Goal: Task Accomplishment & Management: Manage account settings

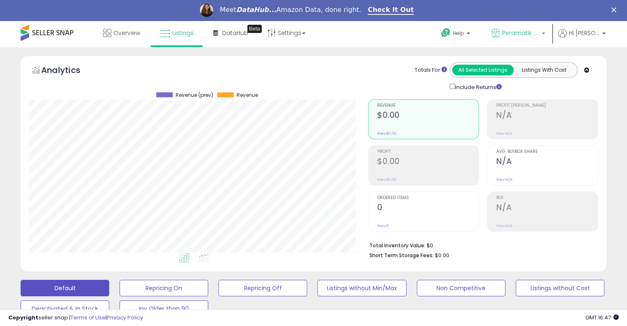
click at [514, 34] on p "Peramatik Goods Ltd US" at bounding box center [519, 34] width 54 height 10
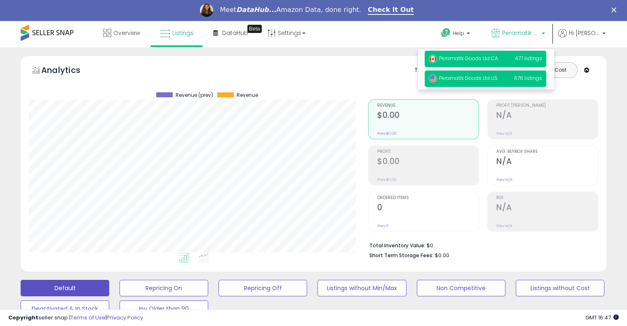
click at [487, 62] on p "Peramatik Goods Ltd CA 477 listings" at bounding box center [486, 59] width 122 height 17
click at [485, 57] on span "Peramatik Goods Ltd CA" at bounding box center [463, 58] width 69 height 7
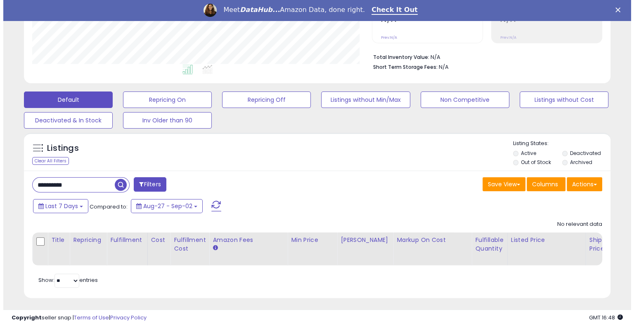
scroll to position [197, 0]
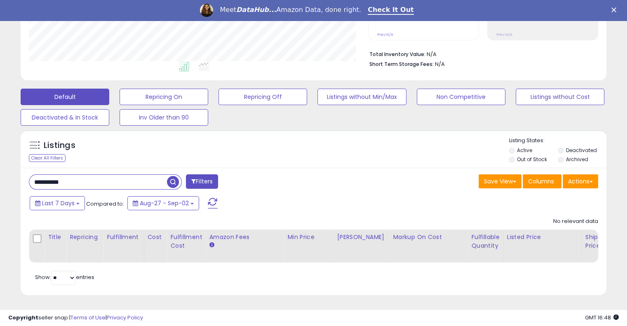
click at [60, 182] on input "**********" at bounding box center [98, 182] width 138 height 14
paste input "text"
type input "**********"
click at [172, 176] on span "button" at bounding box center [173, 182] width 12 height 12
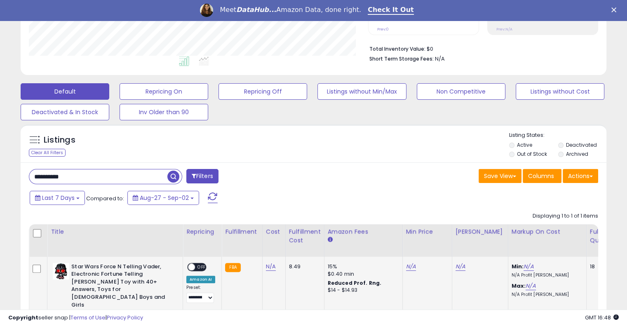
scroll to position [169, 339]
click at [406, 264] on link "N/A" at bounding box center [411, 267] width 10 height 8
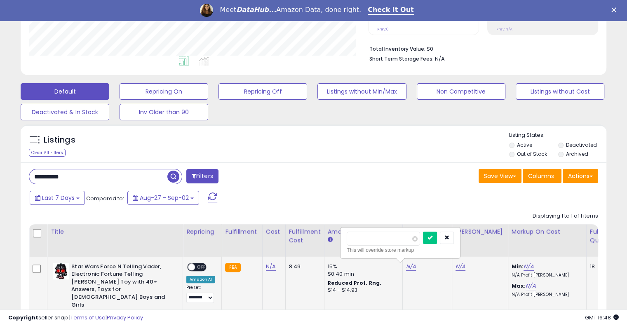
drag, startPoint x: 379, startPoint y: 239, endPoint x: 345, endPoint y: 234, distance: 34.6
click at [345, 234] on div "This will override store markup" at bounding box center [400, 243] width 119 height 30
type input "**"
click at [453, 236] on div at bounding box center [438, 239] width 31 height 14
click at [437, 240] on button "submit" at bounding box center [430, 238] width 14 height 12
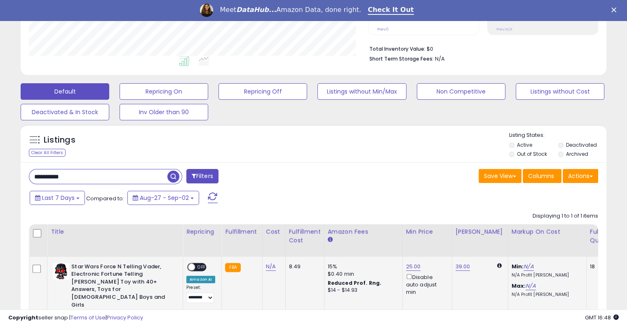
click at [197, 265] on span "OFF" at bounding box center [201, 267] width 13 height 7
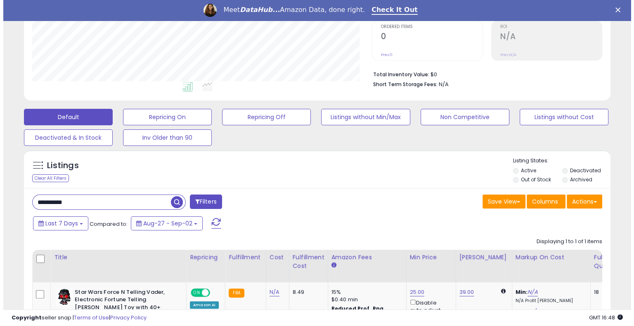
scroll to position [193, 0]
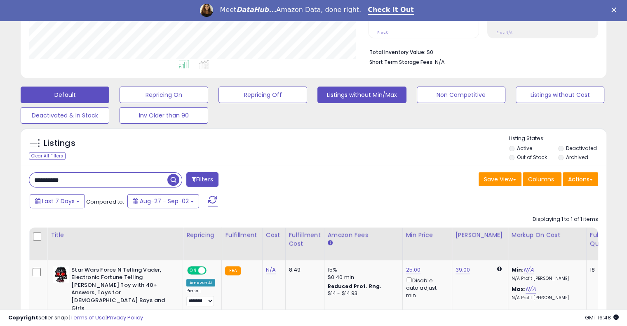
click at [365, 97] on button "Listings without Min/Max" at bounding box center [362, 95] width 89 height 17
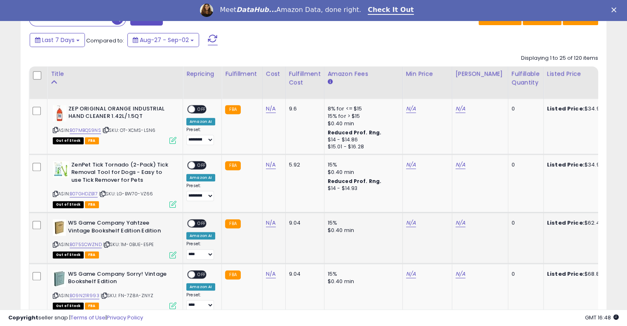
scroll to position [400, 0]
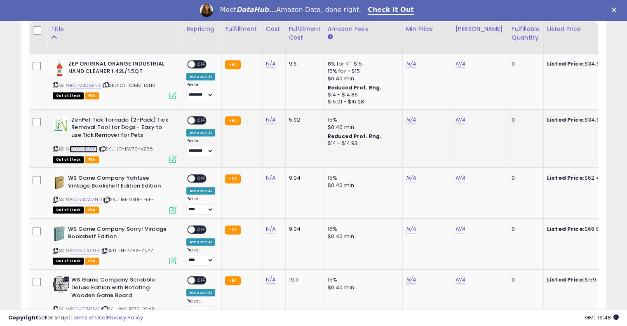
click at [90, 149] on link "B07GHDZB17" at bounding box center [84, 149] width 28 height 7
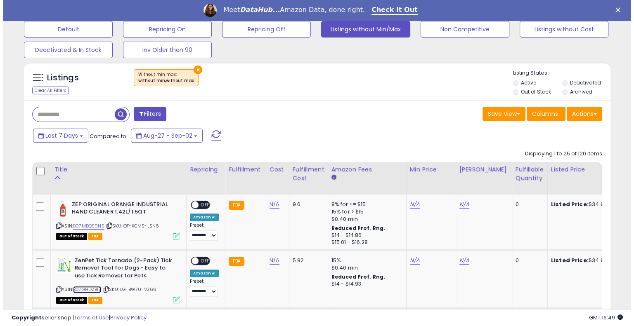
scroll to position [193, 0]
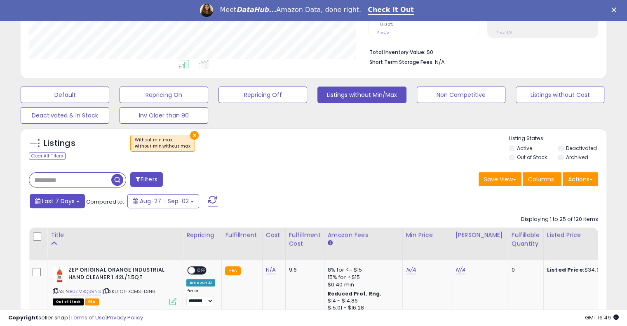
click at [59, 204] on span "Last 7 Days" at bounding box center [58, 201] width 33 height 8
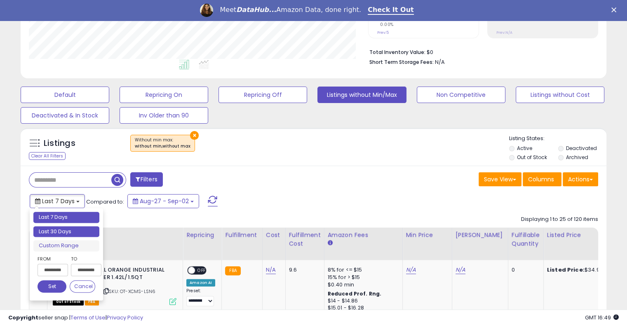
type input "**********"
click at [65, 231] on li "Last 30 Days" at bounding box center [66, 231] width 66 height 11
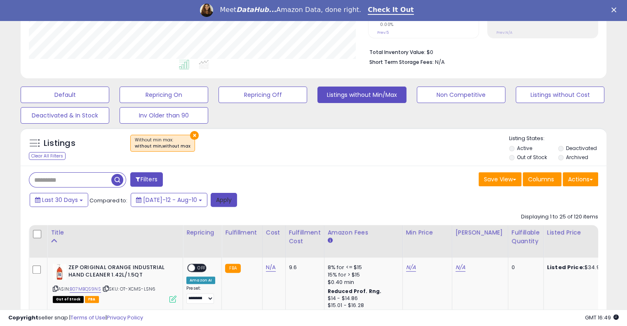
click at [211, 198] on button "Apply" at bounding box center [224, 200] width 26 height 14
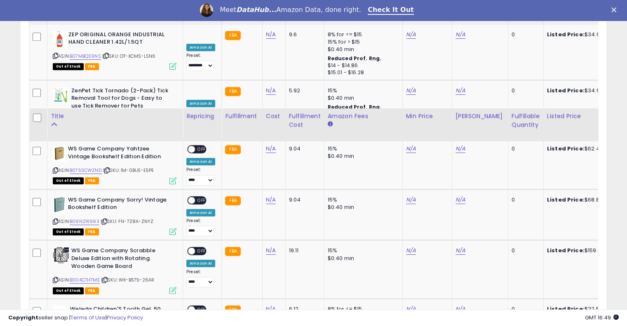
scroll to position [331, 0]
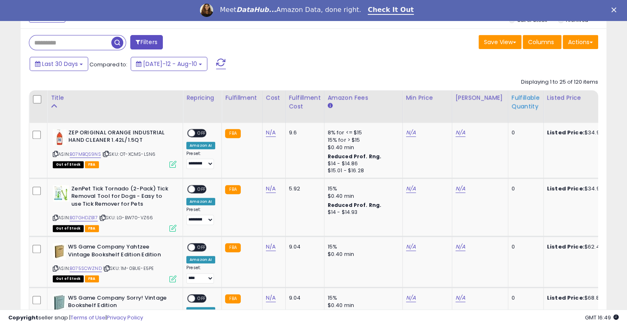
click at [512, 108] on div "Fulfillable Quantity" at bounding box center [526, 102] width 28 height 17
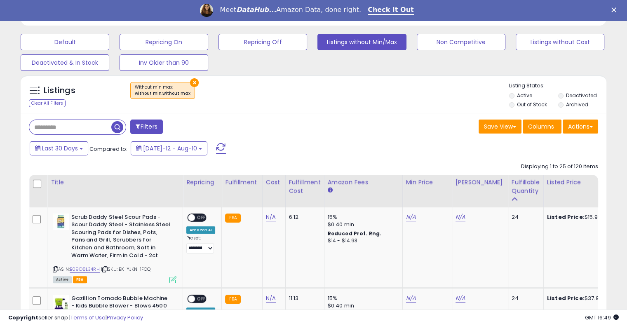
scroll to position [262, 0]
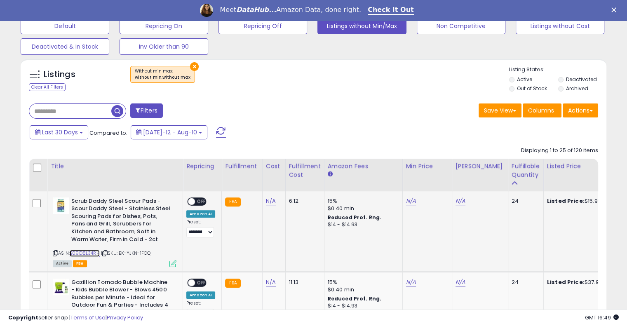
click at [89, 253] on link "B09D8L34RH" at bounding box center [85, 253] width 30 height 7
click at [406, 200] on link "N/A" at bounding box center [411, 201] width 10 height 8
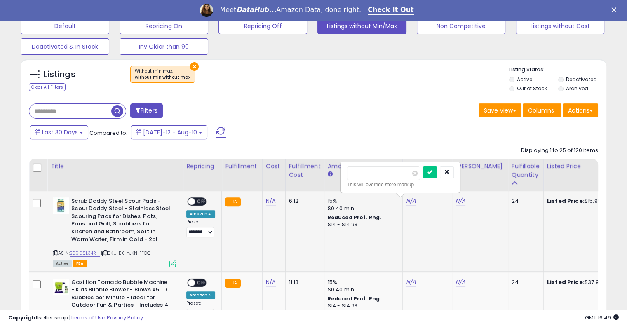
click at [361, 173] on input "number" at bounding box center [383, 173] width 73 height 14
type input "*****"
click at [433, 171] on icon "submit" at bounding box center [430, 172] width 5 height 5
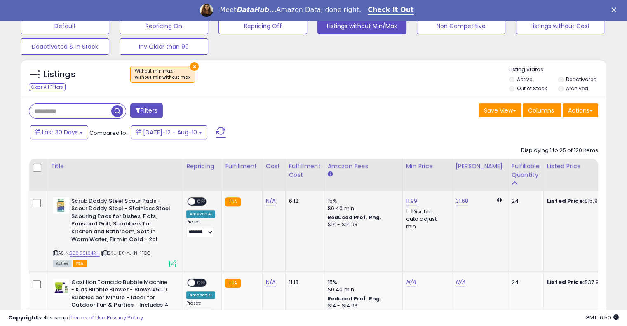
click at [198, 203] on span "OFF" at bounding box center [201, 201] width 13 height 7
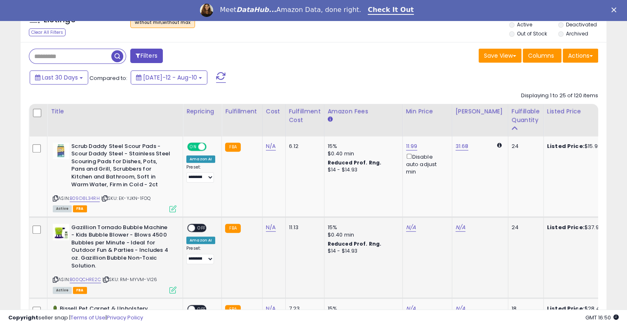
scroll to position [331, 0]
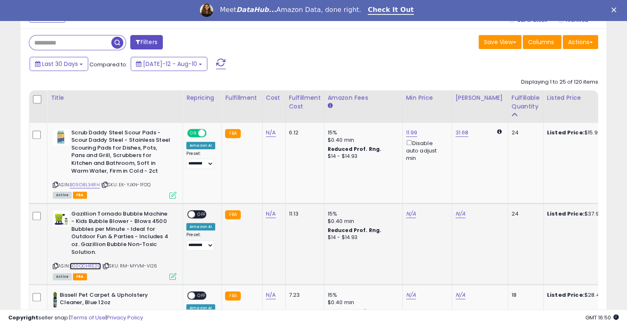
click at [86, 265] on link "B00QCHRE2C" at bounding box center [85, 266] width 31 height 7
click at [408, 213] on link "N/A" at bounding box center [411, 214] width 10 height 8
type input "*****"
click at [433, 185] on icon "submit" at bounding box center [430, 184] width 5 height 5
click at [201, 212] on span "OFF" at bounding box center [201, 214] width 13 height 7
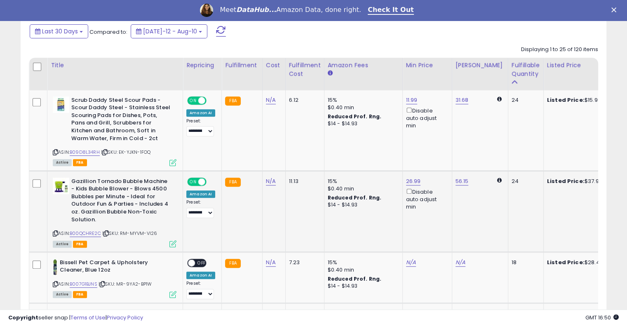
scroll to position [399, 0]
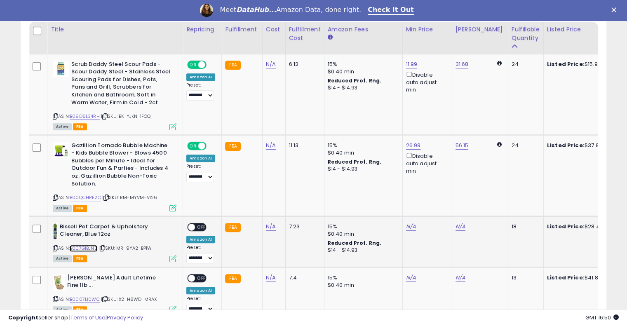
click at [95, 247] on link "B007G1BJNS" at bounding box center [84, 248] width 28 height 7
click at [408, 227] on link "N/A" at bounding box center [411, 227] width 10 height 8
type input "*****"
click at [437, 193] on button "submit" at bounding box center [430, 197] width 14 height 12
click at [199, 226] on span "OFF" at bounding box center [201, 227] width 13 height 7
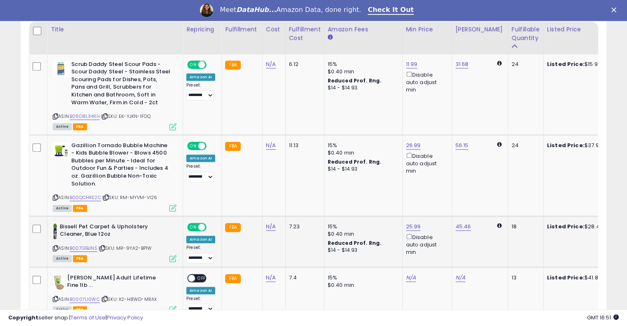
scroll to position [469, 0]
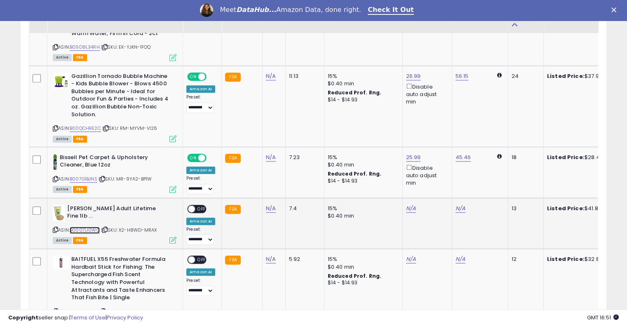
click at [80, 227] on link "B0007LI0WC" at bounding box center [85, 230] width 30 height 7
click at [406, 208] on link "N/A" at bounding box center [411, 209] width 10 height 8
type input "*****"
click at [437, 180] on button "submit" at bounding box center [430, 179] width 14 height 12
click at [201, 205] on span "OFF" at bounding box center [201, 208] width 13 height 7
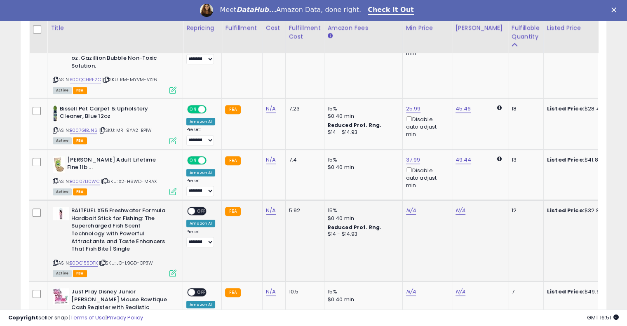
scroll to position [537, 0]
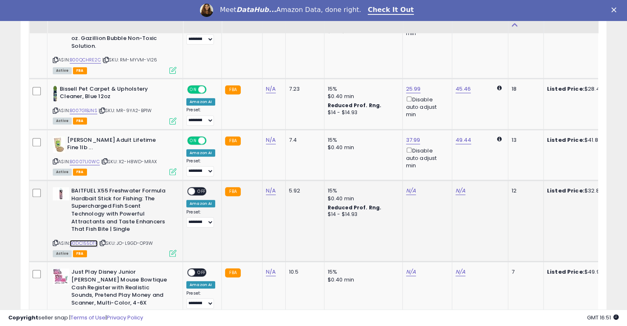
click at [85, 240] on link "B0DC155DTK" at bounding box center [84, 243] width 28 height 7
click at [409, 190] on link "N/A" at bounding box center [411, 191] width 10 height 8
click at [355, 160] on input "number" at bounding box center [383, 162] width 73 height 14
type input "*****"
click at [433, 161] on icon "submit" at bounding box center [430, 160] width 5 height 5
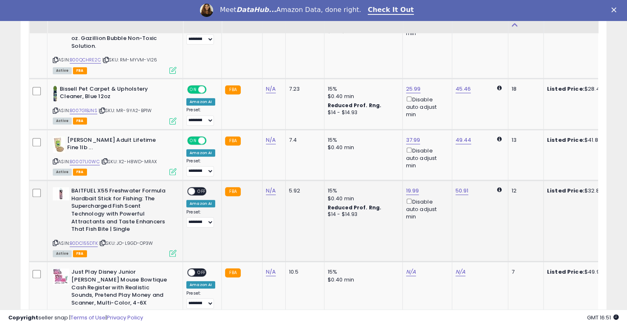
click at [200, 189] on span "OFF" at bounding box center [201, 191] width 13 height 7
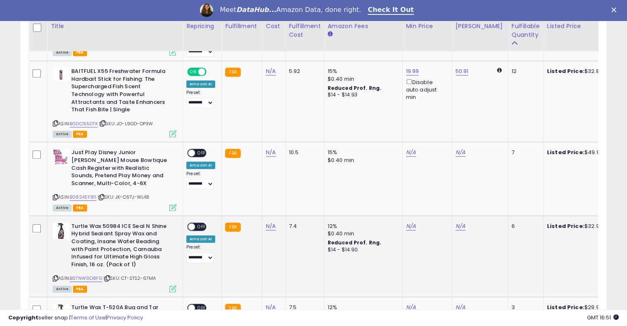
scroll to position [675, 0]
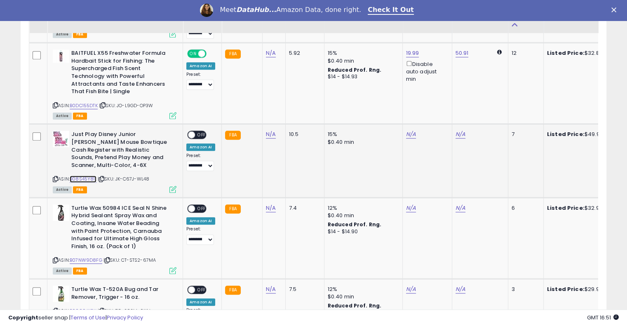
click at [83, 176] on link "B08S45Y811" at bounding box center [83, 179] width 27 height 7
click at [406, 132] on link "N/A" at bounding box center [411, 134] width 10 height 8
click at [376, 107] on input "number" at bounding box center [383, 105] width 73 height 14
type input "*****"
click at [433, 102] on icon "submit" at bounding box center [430, 103] width 5 height 5
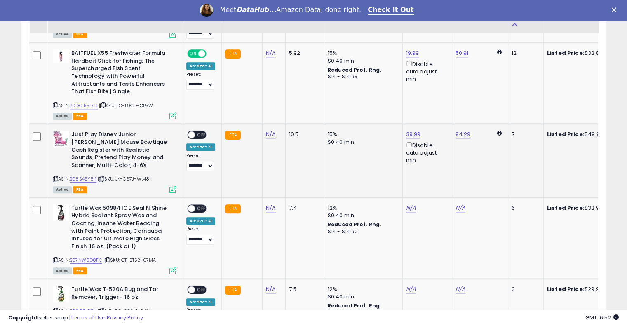
click at [203, 132] on span "OFF" at bounding box center [201, 135] width 13 height 7
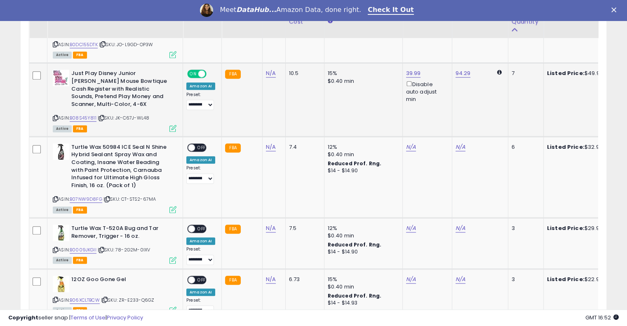
scroll to position [743, 0]
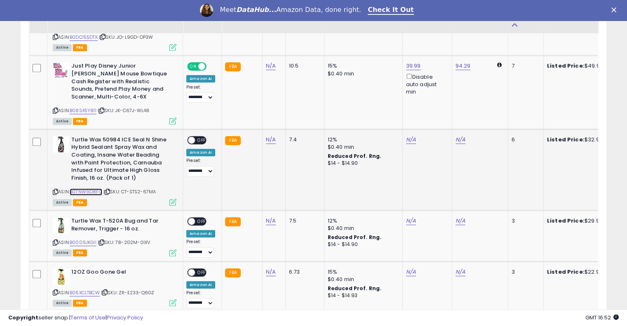
click at [90, 191] on link "B07NW9D8FG" at bounding box center [86, 192] width 33 height 7
click at [406, 138] on link "N/A" at bounding box center [411, 140] width 10 height 8
type input "*****"
click at [433, 106] on icon "submit" at bounding box center [430, 108] width 5 height 5
click at [203, 137] on span "OFF" at bounding box center [201, 140] width 13 height 7
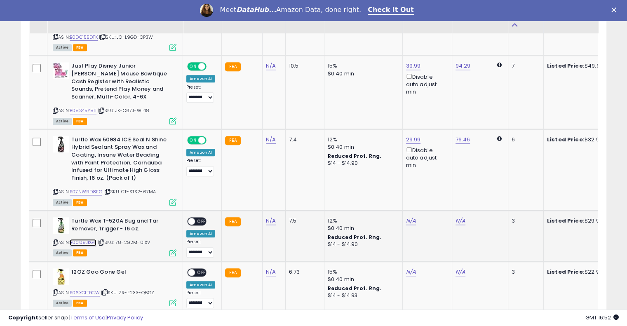
click at [85, 239] on link "B0009JKGII" at bounding box center [83, 242] width 27 height 7
click at [410, 218] on link "N/A" at bounding box center [411, 221] width 10 height 8
type input "*"
type input "*****"
click at [437, 190] on button "submit" at bounding box center [430, 190] width 14 height 12
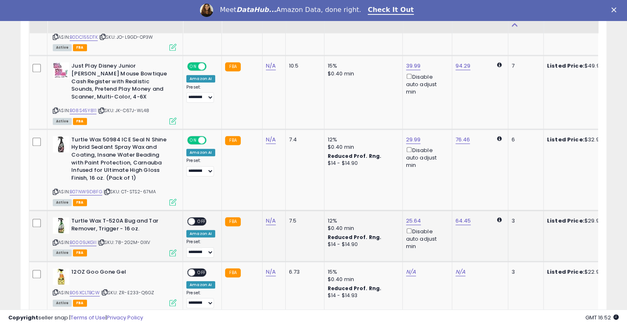
click at [196, 221] on span "OFF" at bounding box center [201, 221] width 13 height 7
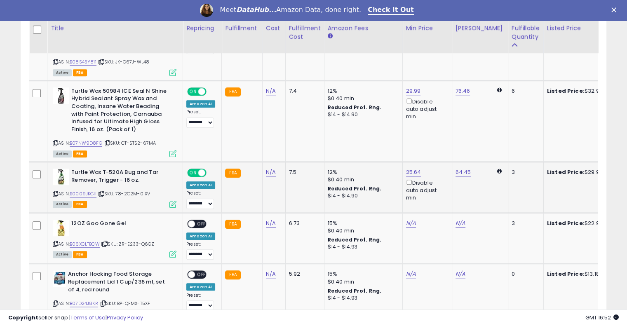
scroll to position [812, 0]
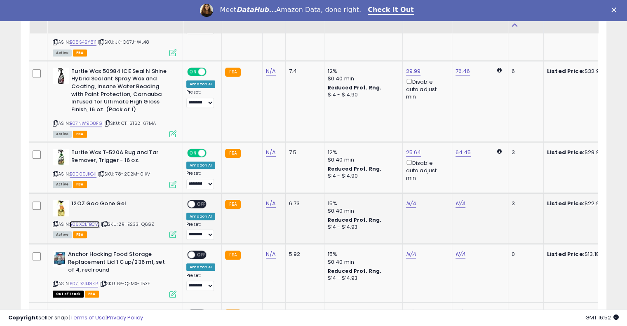
click at [89, 221] on link "B06XCLTBCW" at bounding box center [85, 224] width 30 height 7
drag, startPoint x: 410, startPoint y: 206, endPoint x: 407, endPoint y: 201, distance: 5.5
click at [408, 202] on td "N/A" at bounding box center [428, 218] width 50 height 51
click at [407, 200] on link "N/A" at bounding box center [411, 204] width 10 height 8
type input "*****"
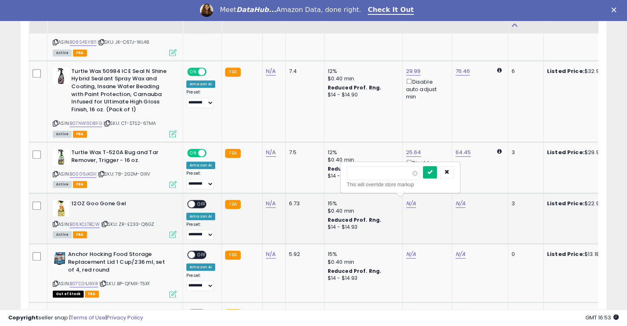
click at [437, 172] on button "submit" at bounding box center [430, 172] width 14 height 12
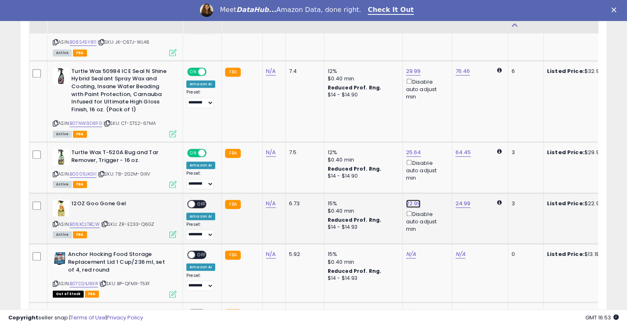
click at [411, 200] on link "22.99" at bounding box center [413, 204] width 15 height 8
drag, startPoint x: 377, startPoint y: 174, endPoint x: 349, endPoint y: 175, distance: 27.3
click at [349, 175] on input "*****" at bounding box center [385, 173] width 73 height 14
type input "*****"
click at [435, 173] on icon "submit" at bounding box center [432, 172] width 5 height 5
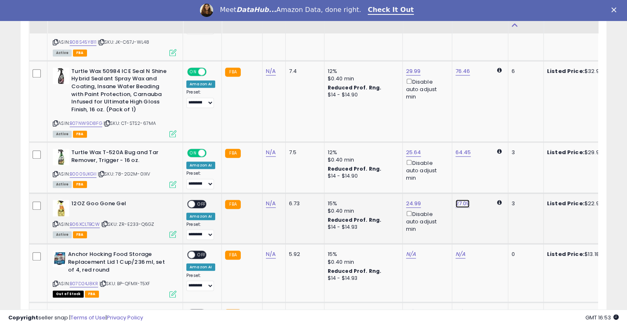
click at [457, 200] on link "27.09" at bounding box center [463, 204] width 14 height 8
click at [484, 171] on icon "submit" at bounding box center [481, 172] width 5 height 5
click at [203, 200] on span "OFF" at bounding box center [201, 203] width 13 height 7
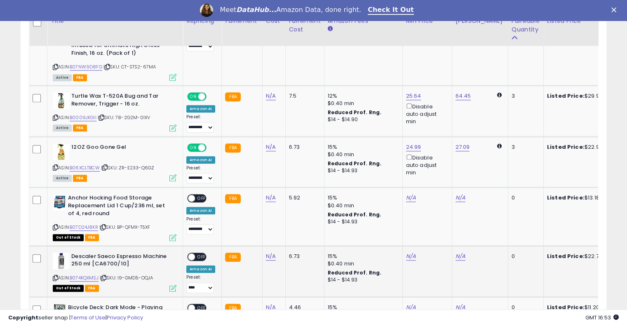
scroll to position [881, 0]
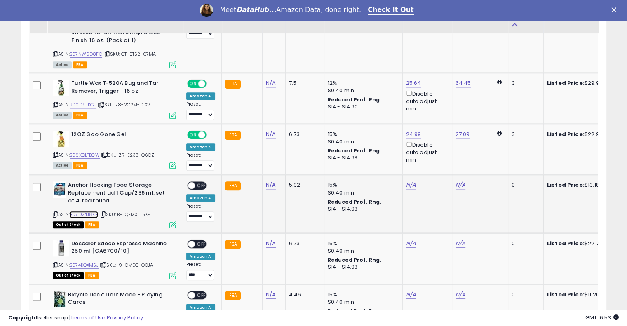
click at [85, 211] on link "B07D24J8KR" at bounding box center [84, 214] width 28 height 7
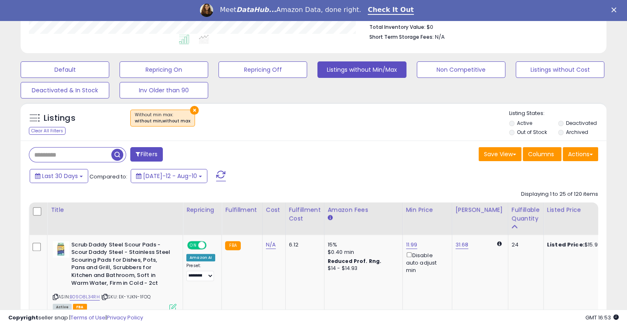
scroll to position [0, 0]
